Goal: Find specific page/section: Find specific page/section

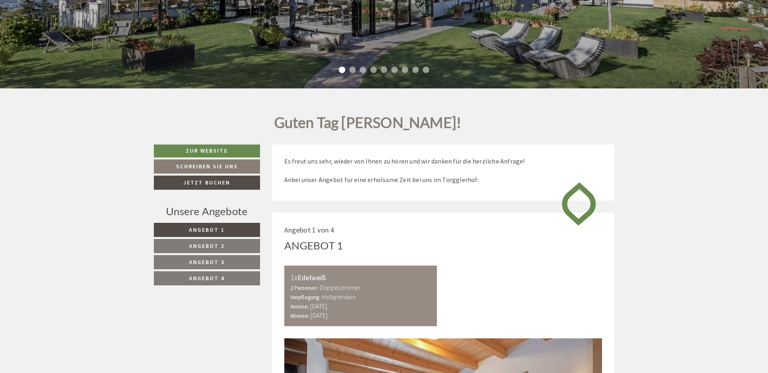
scroll to position [282, 0]
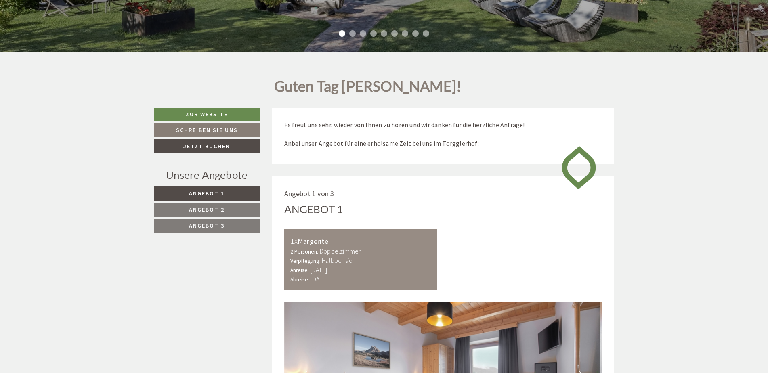
scroll to position [282, 0]
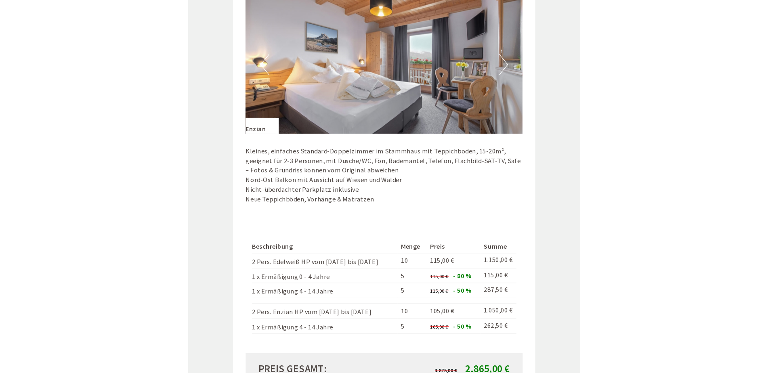
scroll to position [928, 0]
